Goal: Feedback & Contribution: Leave review/rating

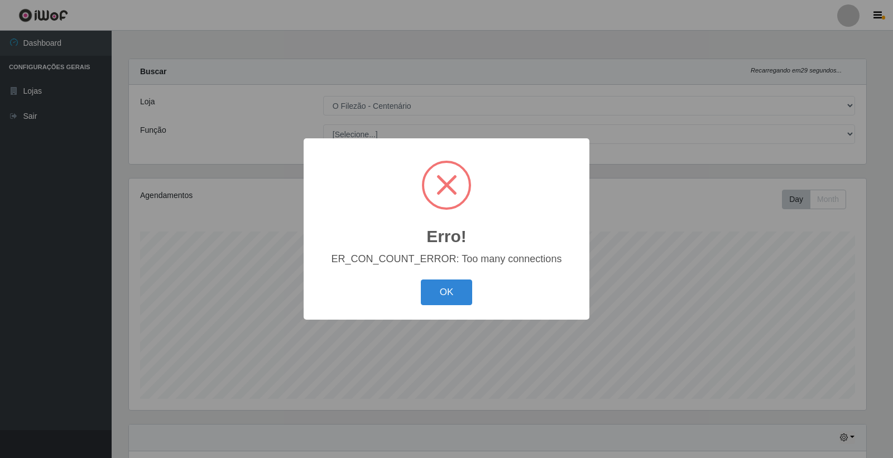
select select "203"
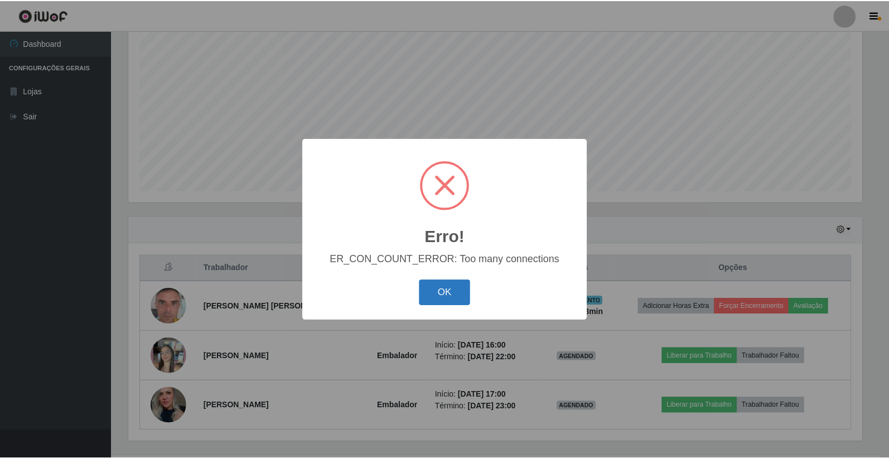
scroll to position [231, 736]
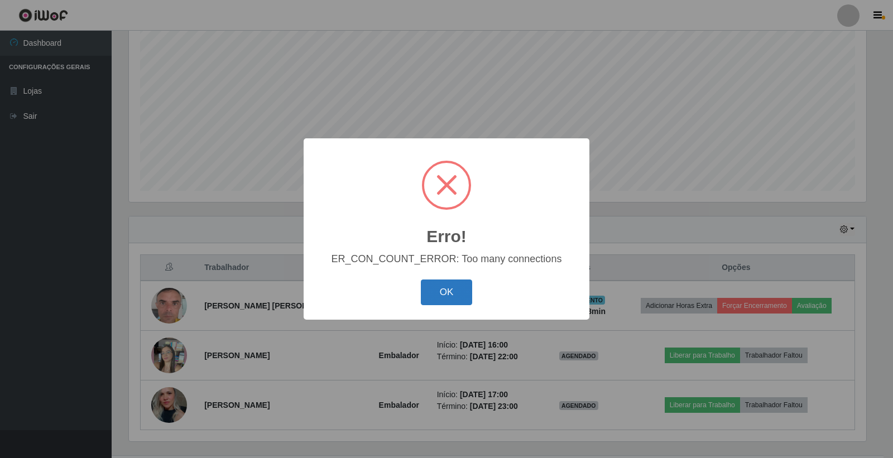
click at [458, 292] on button "OK" at bounding box center [447, 292] width 52 height 26
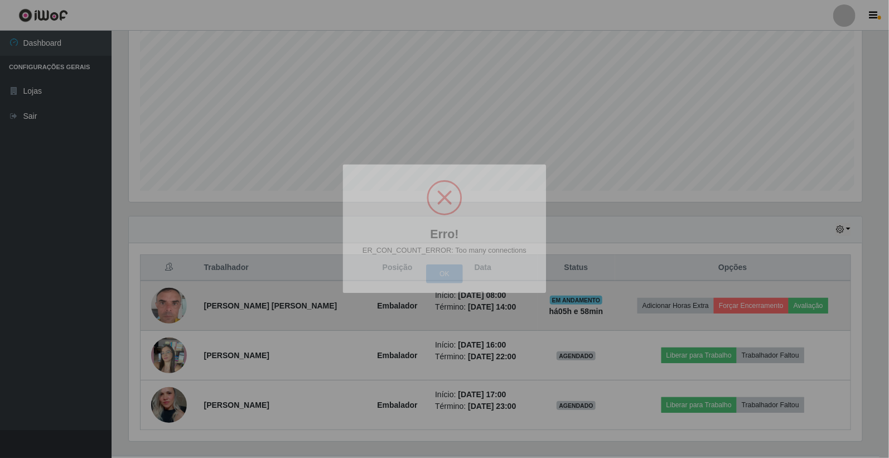
scroll to position [231, 743]
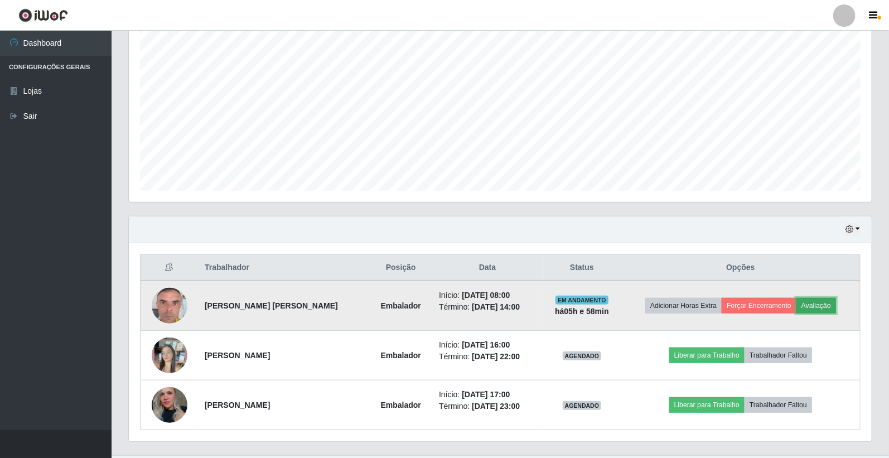
click at [822, 307] on button "Avaliação" at bounding box center [817, 306] width 40 height 16
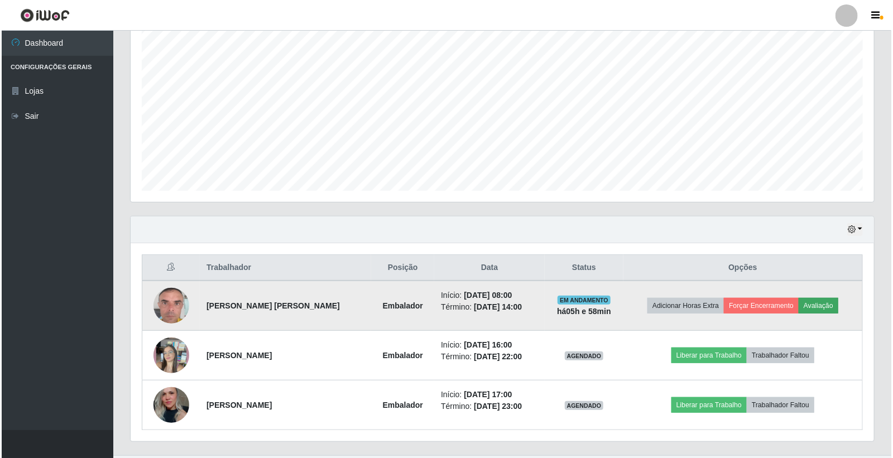
scroll to position [231, 736]
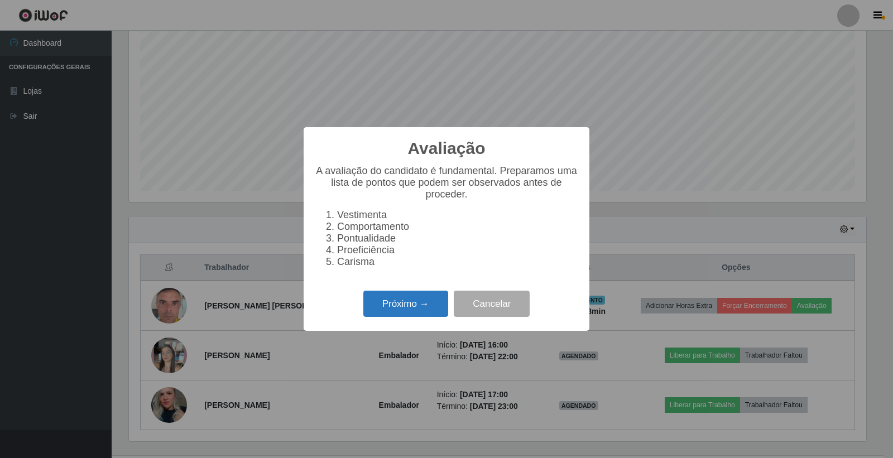
click at [404, 317] on button "Próximo →" at bounding box center [405, 304] width 85 height 26
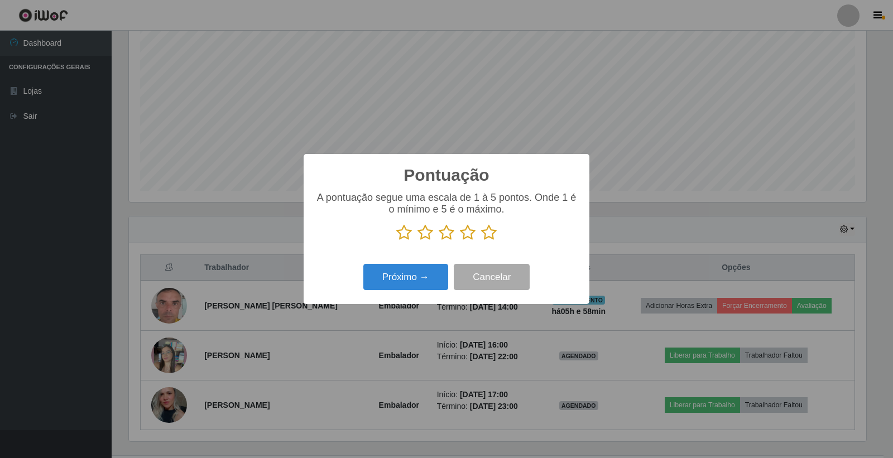
scroll to position [557615, 557110]
click at [493, 230] on icon at bounding box center [489, 232] width 16 height 17
click at [481, 241] on input "radio" at bounding box center [481, 241] width 0 height 0
click at [416, 277] on button "Próximo →" at bounding box center [405, 277] width 85 height 26
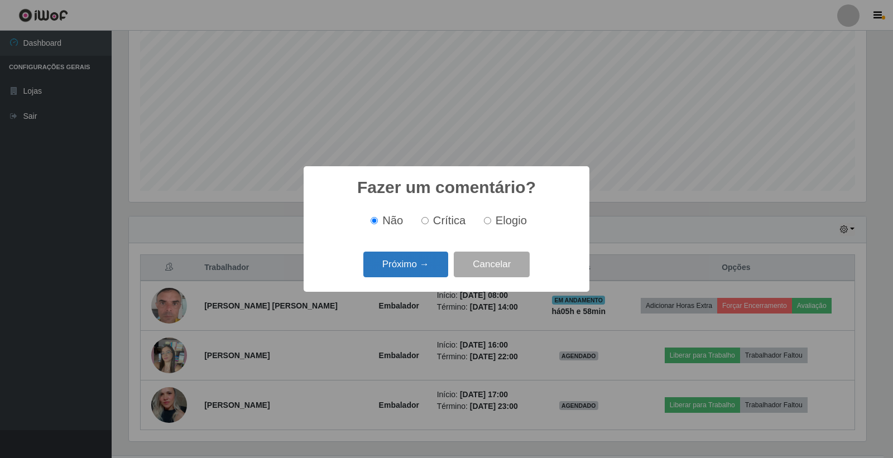
click at [403, 264] on button "Próximo →" at bounding box center [405, 265] width 85 height 26
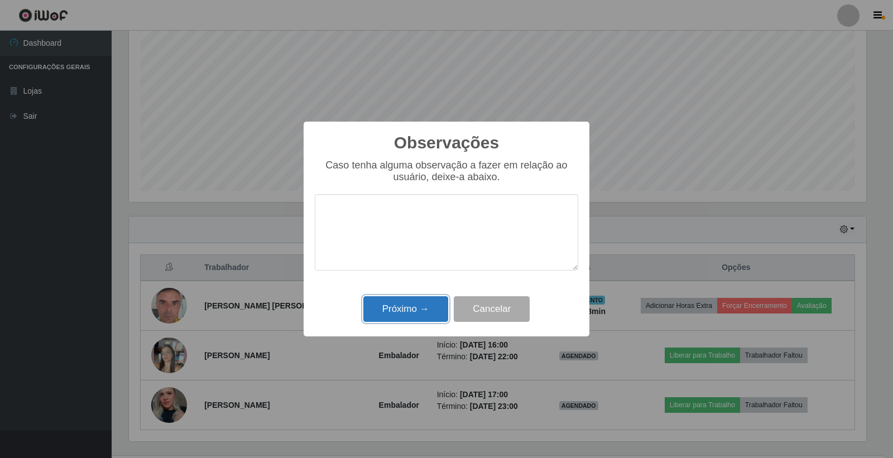
click at [402, 311] on button "Próximo →" at bounding box center [405, 309] width 85 height 26
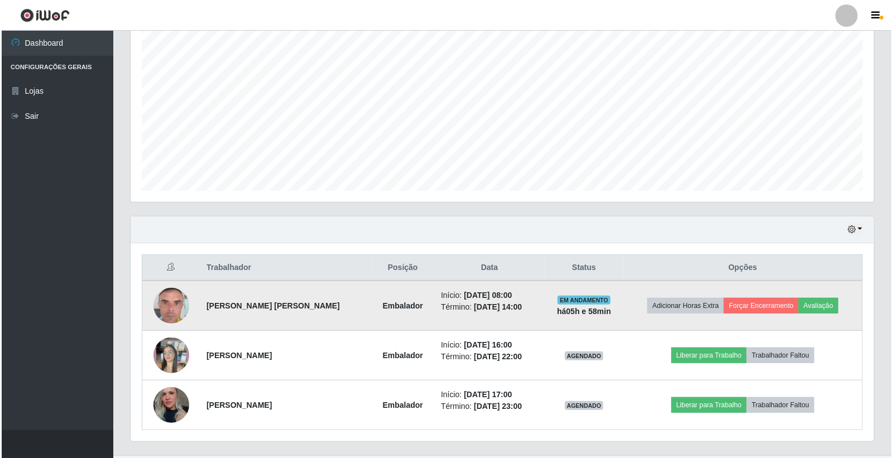
scroll to position [231, 743]
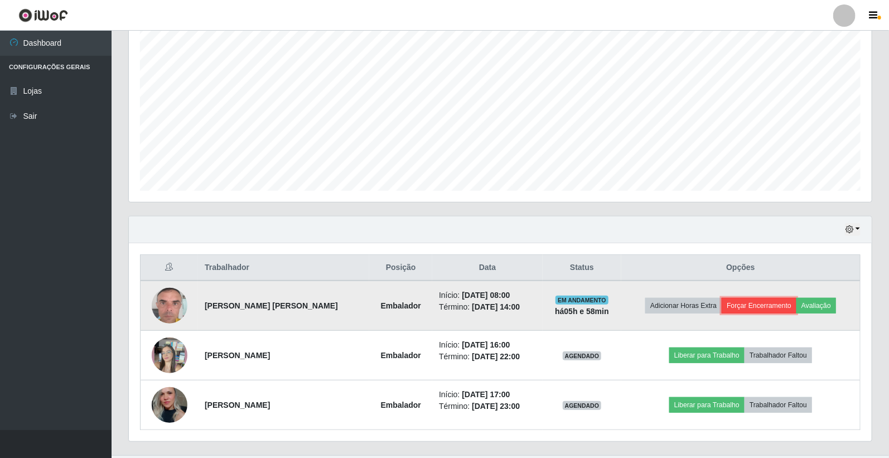
click at [776, 307] on button "Forçar Encerramento" at bounding box center [759, 306] width 75 height 16
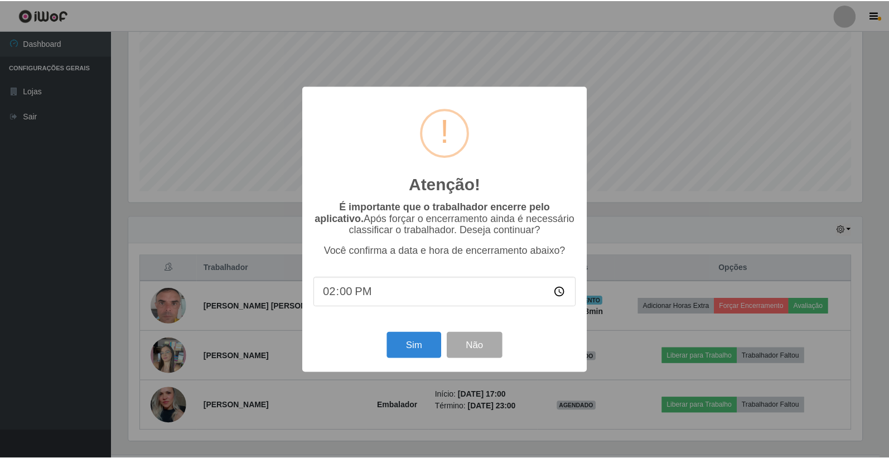
scroll to position [231, 736]
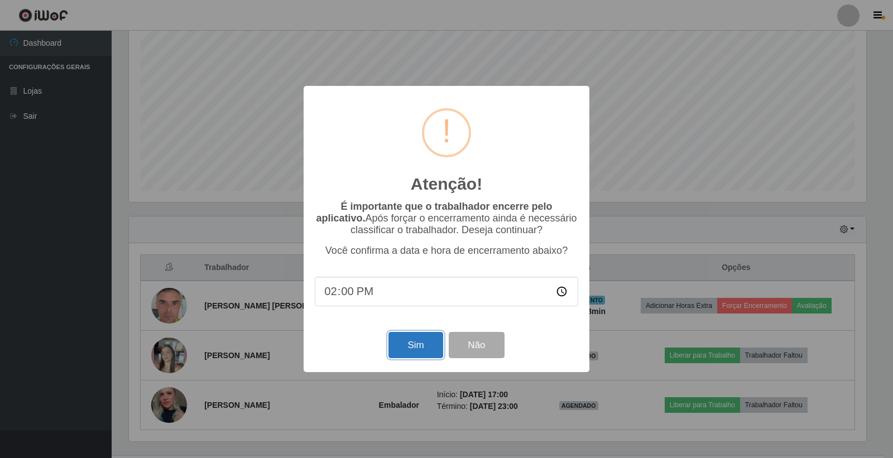
click at [428, 355] on button "Sim" at bounding box center [415, 345] width 54 height 26
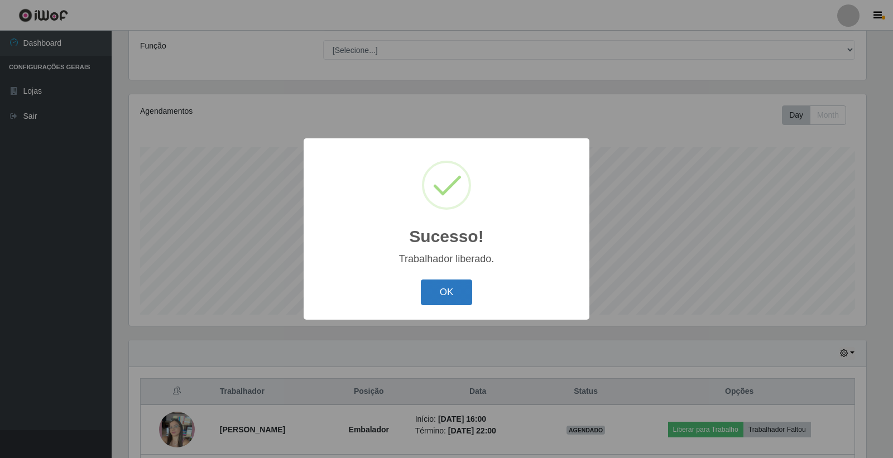
click at [459, 298] on button "OK" at bounding box center [447, 292] width 52 height 26
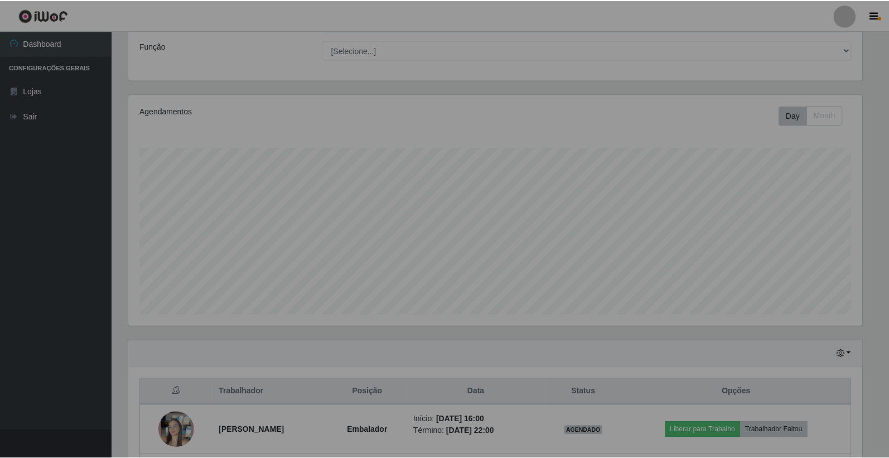
scroll to position [231, 743]
